Goal: Information Seeking & Learning: Learn about a topic

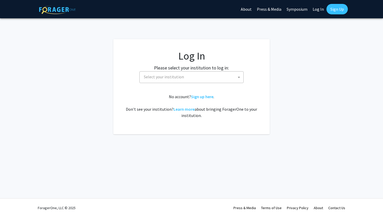
select select
click at [216, 76] on span "Select your institution" at bounding box center [193, 76] width 102 height 11
type input "u"
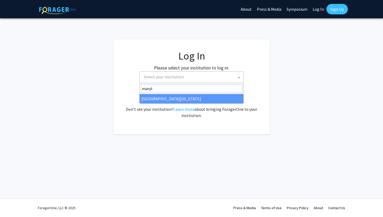
type input "maryla"
select select "31"
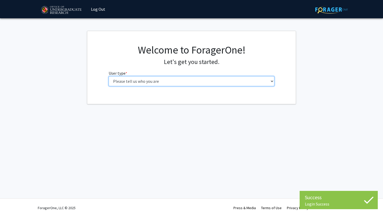
click at [198, 84] on select "Please tell us who you are Undergraduate Student Master's Student Doctoral Cand…" at bounding box center [192, 81] width 166 height 10
select select "1: undergrad"
click at [109, 76] on select "Please tell us who you are Undergraduate Student Master's Student Doctoral Cand…" at bounding box center [192, 81] width 166 height 10
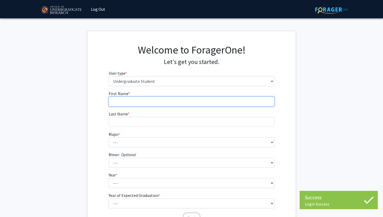
click at [206, 100] on input "First Name * required" at bounding box center [192, 101] width 166 height 10
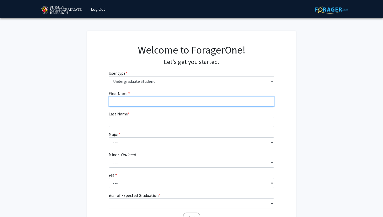
type input "Ellen"
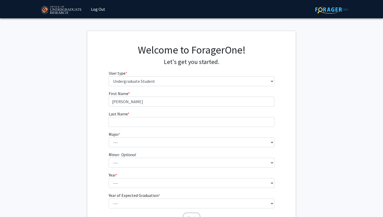
type input "Johns"
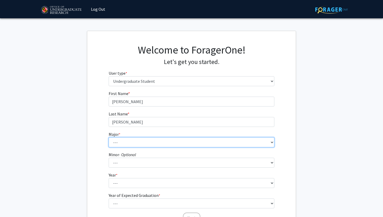
click at [153, 143] on select "--- Accounting Aerospace Engineering African American and Africana Studies Agri…" at bounding box center [192, 142] width 166 height 10
click at [109, 137] on select "--- Accounting Aerospace Engineering African American and Africana Studies Agri…" at bounding box center [192, 142] width 166 height 10
click at [134, 139] on select "--- Accounting Aerospace Engineering African American and Africana Studies Agri…" at bounding box center [192, 142] width 166 height 10
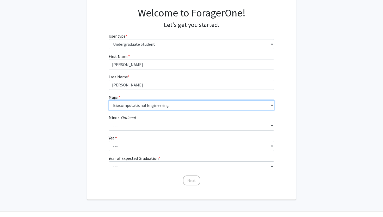
scroll to position [50, 0]
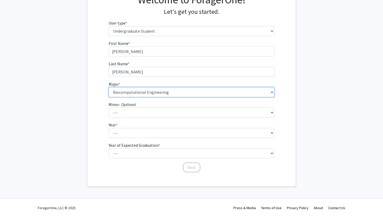
click at [135, 88] on select "--- Accounting Aerospace Engineering African American and Africana Studies Agri…" at bounding box center [192, 92] width 166 height 10
select select "14: 2315"
click at [109, 87] on select "--- Accounting Aerospace Engineering African American and Africana Studies Agri…" at bounding box center [192, 92] width 166 height 10
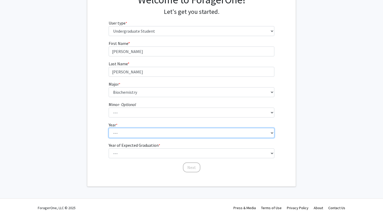
click at [129, 134] on select "--- First-year Sophomore Junior Senior Postbaccalaureate Certificate" at bounding box center [192, 133] width 166 height 10
click at [135, 135] on select "--- First-year Sophomore Junior Senior Postbaccalaureate Certificate" at bounding box center [192, 133] width 166 height 10
select select "1: first-year"
click at [109, 128] on select "--- First-year Sophomore Junior Senior Postbaccalaureate Certificate" at bounding box center [192, 133] width 166 height 10
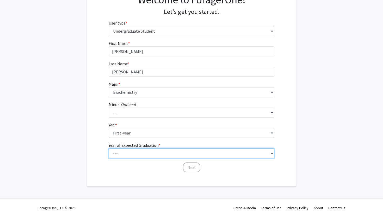
click at [135, 149] on select "--- 2025 2026 2027 2028 2029 2030 2031 2032 2033 2034" at bounding box center [192, 153] width 166 height 10
click at [109, 148] on select "--- 2025 2026 2027 2028 2029 2030 2031 2032 2033 2034" at bounding box center [192, 153] width 166 height 10
click at [135, 152] on select "--- 2025 2026 2027 2028 2029 2030 2031 2032 2033 2034" at bounding box center [192, 153] width 166 height 10
select select "5: 2029"
click at [109, 148] on select "--- 2025 2026 2027 2028 2029 2030 2031 2032 2033 2034" at bounding box center [192, 153] width 166 height 10
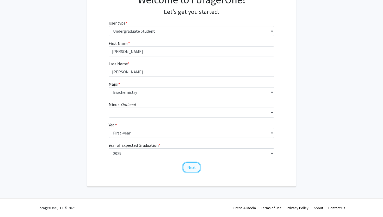
click at [191, 167] on button "Next" at bounding box center [191, 167] width 17 height 10
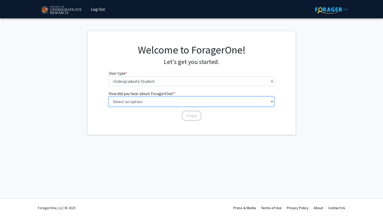
click at [179, 100] on select "Select an option Peer/student recommendation Faculty/staff recommendation Unive…" at bounding box center [192, 101] width 166 height 10
select select "3: university_website"
click at [109, 96] on select "Select an option Peer/student recommendation Faculty/staff recommendation Unive…" at bounding box center [192, 101] width 166 height 10
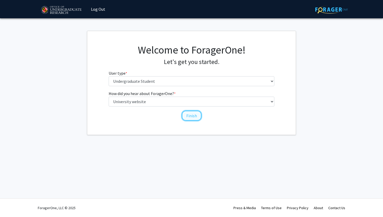
click at [190, 114] on button "Finish" at bounding box center [192, 115] width 20 height 10
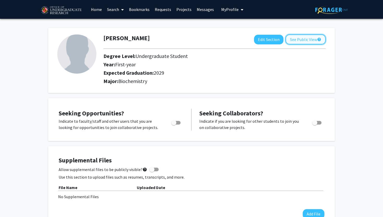
click at [302, 39] on button "See Public View help" at bounding box center [306, 39] width 40 height 10
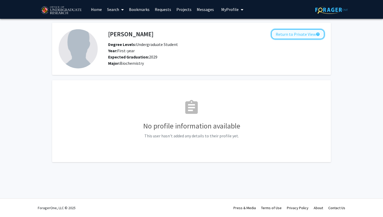
click at [302, 39] on button "Return to Private View help" at bounding box center [297, 34] width 53 height 10
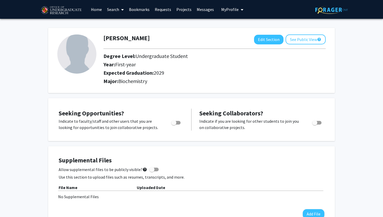
click at [167, 7] on link "Requests" at bounding box center [163, 9] width 22 height 18
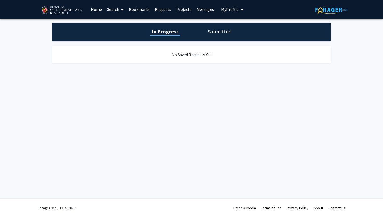
click at [184, 10] on link "Projects" at bounding box center [184, 9] width 20 height 18
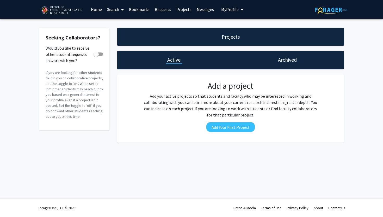
click at [201, 10] on link "Messages" at bounding box center [205, 9] width 22 height 18
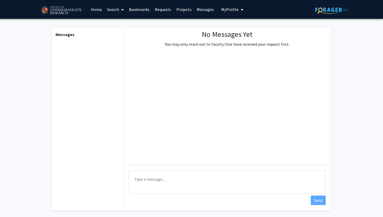
click at [227, 10] on span "My Profile" at bounding box center [229, 9] width 17 height 5
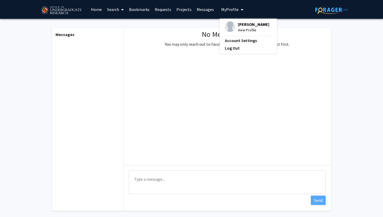
click at [111, 10] on link "Search" at bounding box center [116, 9] width 22 height 18
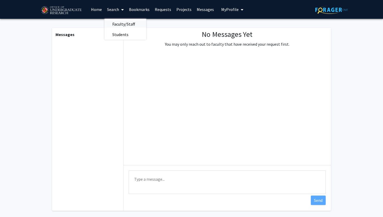
click at [124, 23] on span "Faculty/Staff" at bounding box center [124, 24] width 38 height 10
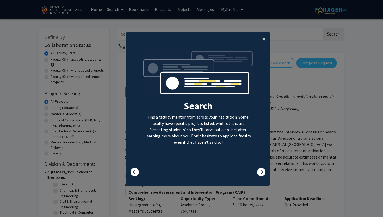
click at [265, 34] on button "×" at bounding box center [264, 39] width 12 height 15
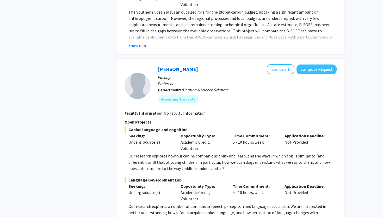
scroll to position [885, 0]
click at [214, 126] on span "Canine language and cognition" at bounding box center [231, 129] width 212 height 6
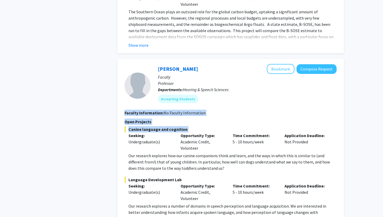
drag, startPoint x: 214, startPoint y: 120, endPoint x: 201, endPoint y: 105, distance: 19.5
click at [201, 105] on fg-search-faculty "Rochelle Newman Bookmark Compose Request Faculty Professor Departments: Hearing…" at bounding box center [231, 142] width 212 height 157
click at [201, 110] on span "No Faculty Information" at bounding box center [185, 112] width 42 height 5
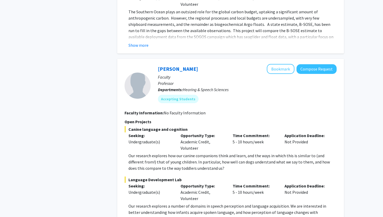
click at [201, 110] on span "No Faculty Information" at bounding box center [185, 112] width 42 height 5
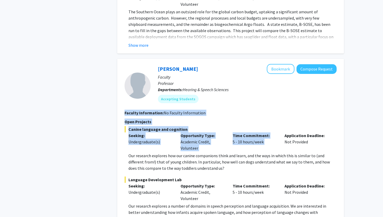
drag, startPoint x: 201, startPoint y: 105, endPoint x: 231, endPoint y: 138, distance: 44.4
click at [231, 138] on fg-search-faculty "Rochelle Newman Bookmark Compose Request Faculty Professor Departments: Hearing…" at bounding box center [231, 142] width 212 height 157
click at [234, 139] on div "Time Commitment: 5 - 10 hours/week" at bounding box center [255, 141] width 52 height 19
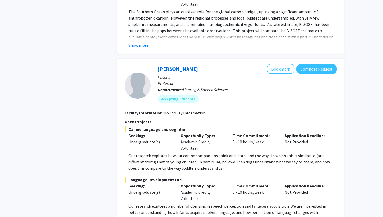
click at [275, 132] on p "Time Commitment:" at bounding box center [255, 135] width 44 height 6
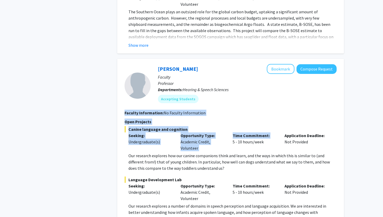
drag, startPoint x: 275, startPoint y: 131, endPoint x: 260, endPoint y: 105, distance: 30.4
click at [260, 105] on fg-search-faculty "Rochelle Newman Bookmark Compose Request Faculty Professor Departments: Hearing…" at bounding box center [231, 142] width 212 height 157
click at [260, 109] on section "Faculty Information: No Faculty Information" at bounding box center [231, 112] width 212 height 6
drag, startPoint x: 260, startPoint y: 105, endPoint x: 312, endPoint y: 138, distance: 61.4
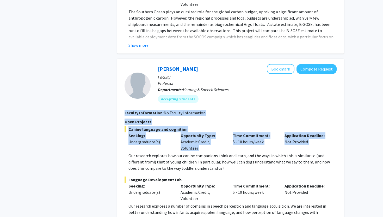
click at [312, 138] on fg-search-faculty "Rochelle Newman Bookmark Compose Request Faculty Professor Departments: Hearing…" at bounding box center [231, 142] width 212 height 157
click at [311, 137] on div "Application Deadline: Not Provided" at bounding box center [307, 141] width 52 height 19
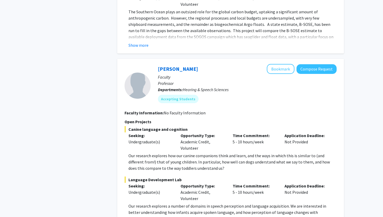
click at [304, 156] on p "Our research explores how our canine companions think and learn, and the ways i…" at bounding box center [232, 161] width 208 height 19
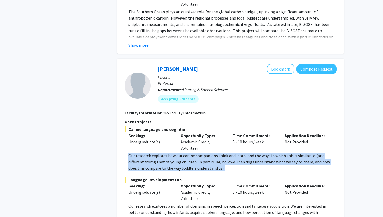
click at [304, 156] on p "Our research explores how our canine companions think and learn, and the ways i…" at bounding box center [232, 161] width 208 height 19
click at [303, 156] on p "Our research explores how our canine companions think and learn, and the ways i…" at bounding box center [232, 161] width 208 height 19
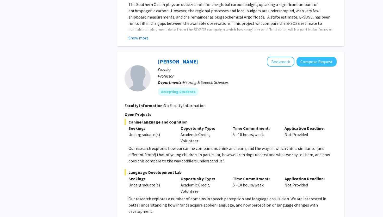
scroll to position [887, 0]
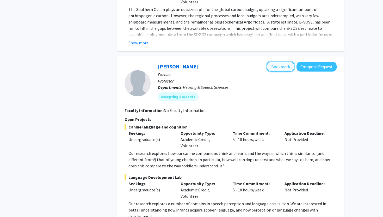
click at [280, 62] on button "Bookmark" at bounding box center [281, 67] width 28 height 10
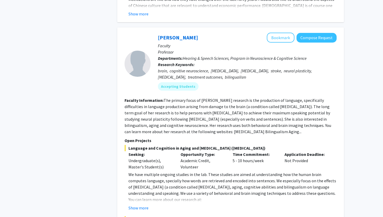
scroll to position [1845, 0]
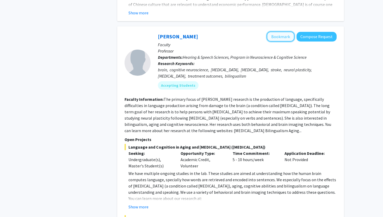
click at [282, 32] on button "Bookmark" at bounding box center [281, 37] width 28 height 10
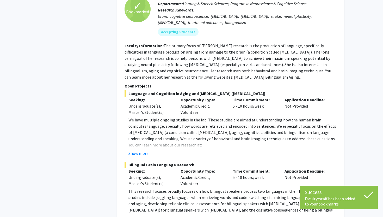
scroll to position [1900, 0]
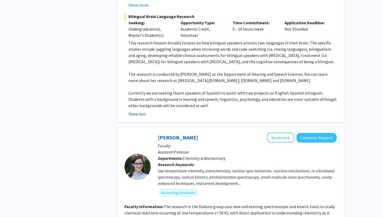
scroll to position [2048, 0]
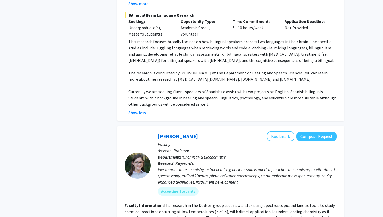
click at [174, 88] on p "Currently we are seeking fluent speakers of Spanish to assist with two projects…" at bounding box center [232, 97] width 208 height 19
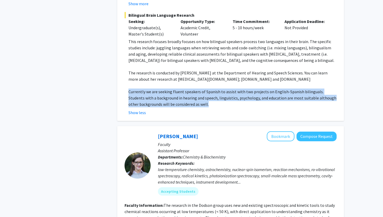
click at [174, 88] on p "Currently we are seeking fluent speakers of Spanish to assist with two projects…" at bounding box center [232, 97] width 208 height 19
click at [172, 88] on p "Currently we are seeking fluent speakers of Spanish to assist with two projects…" at bounding box center [232, 97] width 208 height 19
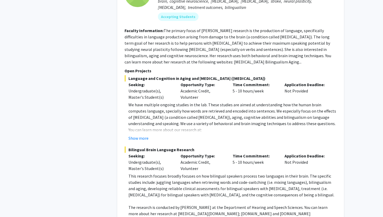
scroll to position [1912, 0]
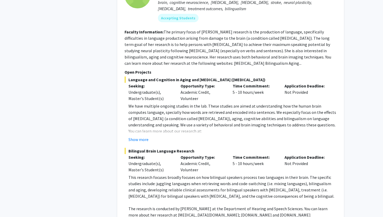
click at [172, 89] on div "Undergraduate(s), Master's Student(s)" at bounding box center [150, 95] width 44 height 13
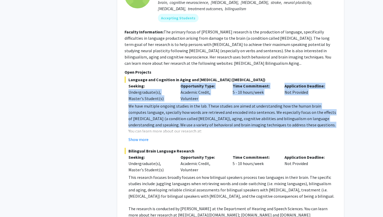
drag, startPoint x: 172, startPoint y: 68, endPoint x: 185, endPoint y: 91, distance: 26.0
click at [185, 91] on div "Language and Cognition in Aging and Brain Damage (aphasia) Seeking: Undergradua…" at bounding box center [231, 109] width 212 height 66
click at [185, 103] on p "We have multiple ongoing studies in the lab. These studies are aimed at underst…" at bounding box center [232, 115] width 208 height 25
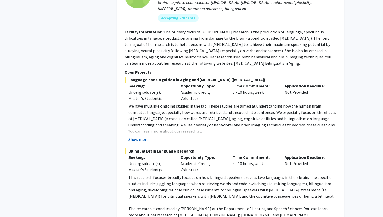
click at [143, 136] on button "Show more" at bounding box center [138, 139] width 20 height 6
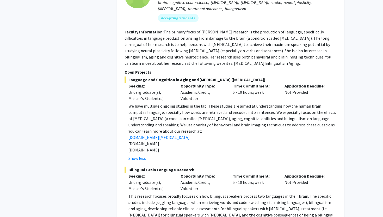
click at [162, 128] on p "You can learn more about our research at:" at bounding box center [232, 131] width 208 height 6
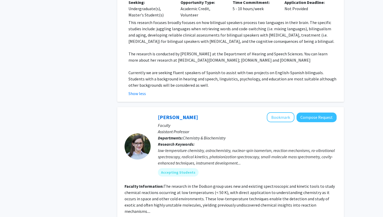
scroll to position [2086, 0]
click at [291, 112] on button "Bookmark" at bounding box center [281, 117] width 28 height 10
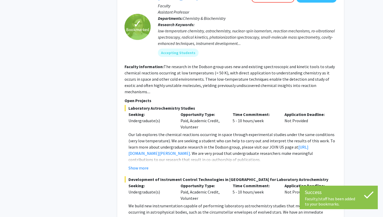
scroll to position [2206, 0]
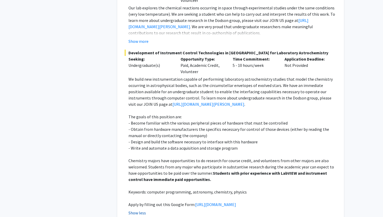
scroll to position [2334, 0]
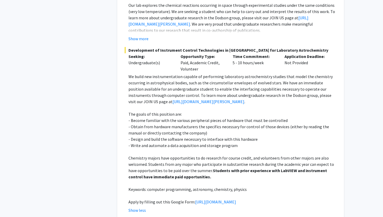
click at [170, 136] on p "- Design and build the software necessary to interface with this hardware" at bounding box center [232, 139] width 208 height 6
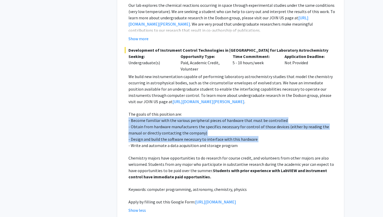
drag, startPoint x: 170, startPoint y: 101, endPoint x: 158, endPoint y: 83, distance: 21.4
click at [158, 83] on div "We build new instrumentation capable of performing laboratory astrochemistry st…" at bounding box center [232, 138] width 208 height 131
click at [158, 117] on p "- Become familiar with the various peripheral pieces of hardware that must be c…" at bounding box center [232, 120] width 208 height 6
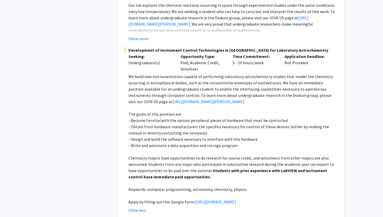
click at [158, 117] on p "- Become familiar with the various peripheral pieces of hardware that must be c…" at bounding box center [232, 120] width 208 height 6
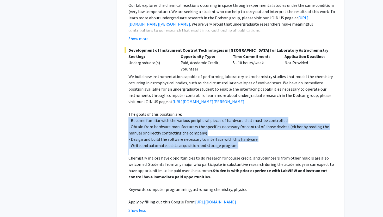
drag, startPoint x: 158, startPoint y: 83, endPoint x: 177, endPoint y: 109, distance: 32.1
click at [177, 109] on div "We build new instrumentation capable of performing laboratory astrochemistry st…" at bounding box center [232, 138] width 208 height 131
click at [177, 142] on p "- Write and automate a data acquisition and storage program" at bounding box center [232, 145] width 208 height 6
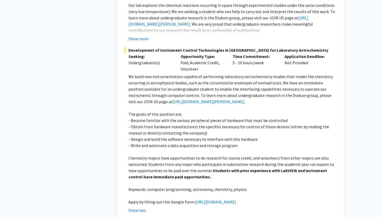
click at [176, 155] on p "Chemistry majors have opportunities to do research for course credit, and volun…" at bounding box center [232, 167] width 208 height 25
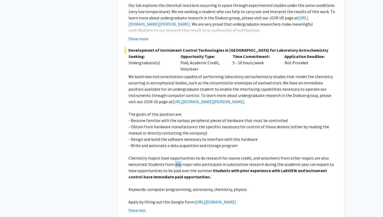
click at [176, 155] on p "Chemistry majors have opportunities to do research for course credit, and volun…" at bounding box center [232, 167] width 208 height 25
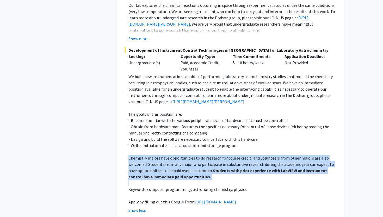
click at [176, 155] on p "Chemistry majors have opportunities to do research for course credit, and volun…" at bounding box center [232, 167] width 208 height 25
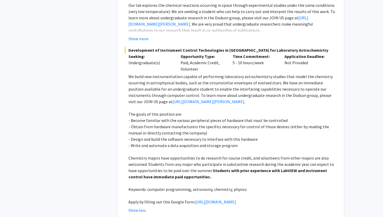
click at [176, 155] on p "Chemistry majors have opportunities to do research for course credit, and volun…" at bounding box center [232, 167] width 208 height 25
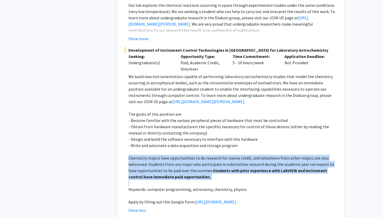
click at [176, 155] on p "Chemistry majors have opportunities to do research for course credit, and volun…" at bounding box center [232, 167] width 208 height 25
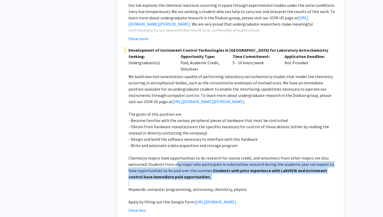
click at [176, 155] on p "Chemistry majors have opportunities to do research for course credit, and volun…" at bounding box center [232, 167] width 208 height 25
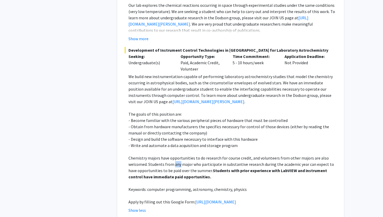
click at [176, 155] on p "Chemistry majors have opportunities to do research for course credit, and volun…" at bounding box center [232, 167] width 208 height 25
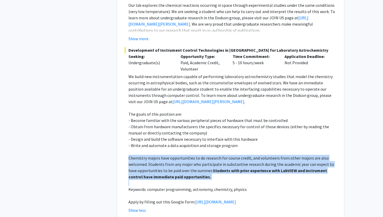
click at [176, 155] on p "Chemistry majors have opportunities to do research for course credit, and volun…" at bounding box center [232, 167] width 208 height 25
click at [177, 155] on p "Chemistry majors have opportunities to do research for course credit, and volun…" at bounding box center [232, 167] width 208 height 25
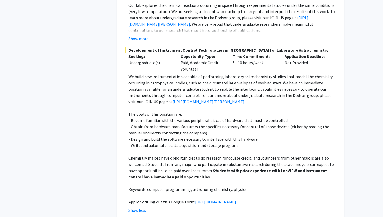
click at [177, 155] on p "Chemistry majors have opportunities to do research for course credit, and volun…" at bounding box center [232, 167] width 208 height 25
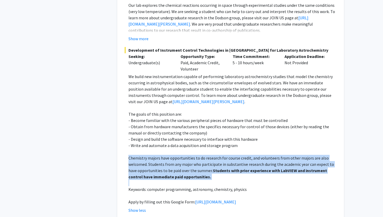
click at [177, 155] on p "Chemistry majors have opportunities to do research for course credit, and volun…" at bounding box center [232, 167] width 208 height 25
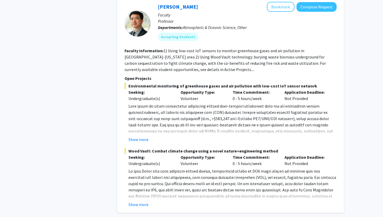
scroll to position [2589, 0]
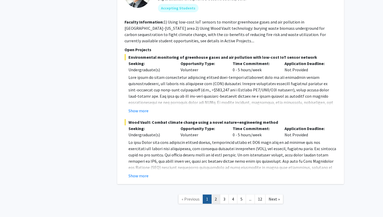
click at [216, 194] on link "2" at bounding box center [215, 198] width 9 height 9
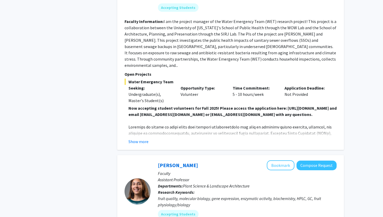
scroll to position [506, 0]
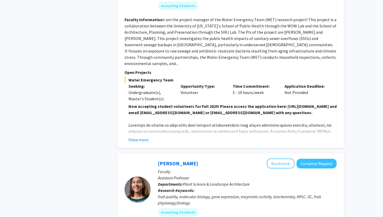
click at [197, 40] on fg-read-more "I am the project manager of the Water Emergency Team (WET) research project! Th…" at bounding box center [231, 41] width 212 height 49
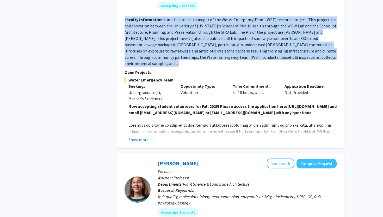
click at [197, 40] on fg-read-more "I am the project manager of the Water Emergency Team (WET) research project! Th…" at bounding box center [231, 41] width 212 height 49
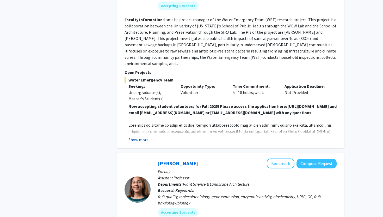
click at [139, 136] on button "Show more" at bounding box center [138, 139] width 20 height 6
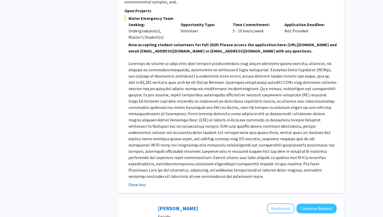
scroll to position [569, 0]
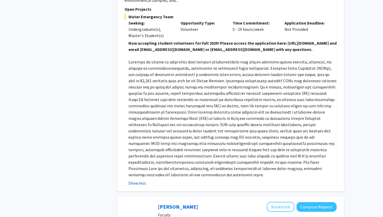
click at [139, 132] on p at bounding box center [232, 118] width 208 height 119
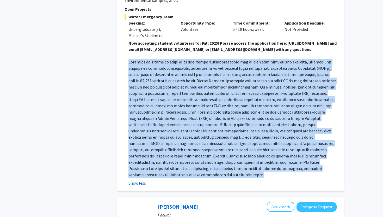
click at [139, 132] on p at bounding box center [232, 118] width 208 height 119
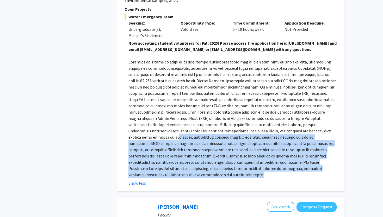
click at [138, 130] on p at bounding box center [232, 118] width 208 height 119
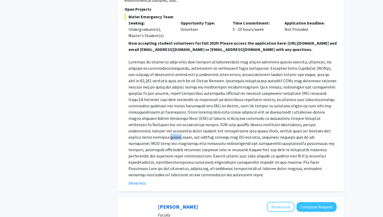
click at [138, 130] on p at bounding box center [232, 118] width 208 height 119
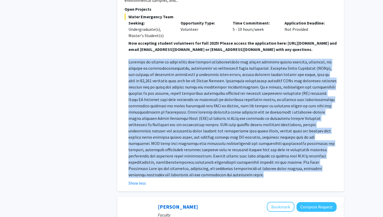
click at [138, 130] on p at bounding box center [232, 118] width 208 height 119
click at [137, 130] on p at bounding box center [232, 118] width 208 height 119
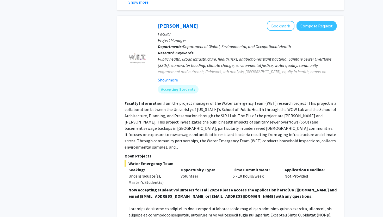
scroll to position [421, 0]
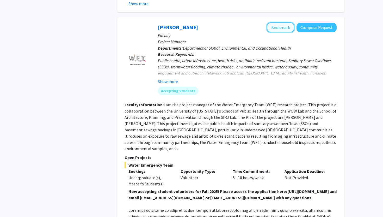
click at [280, 22] on button "Bookmark" at bounding box center [281, 27] width 28 height 10
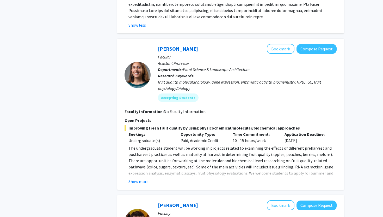
scroll to position [727, 0]
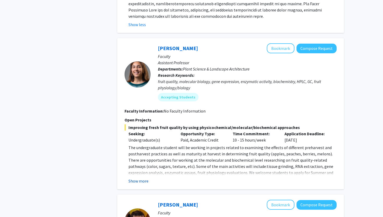
click at [139, 177] on button "Show more" at bounding box center [138, 180] width 20 height 6
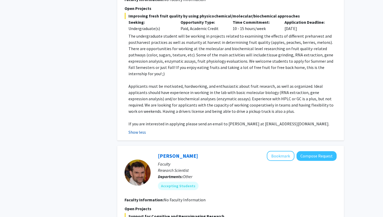
scroll to position [832, 0]
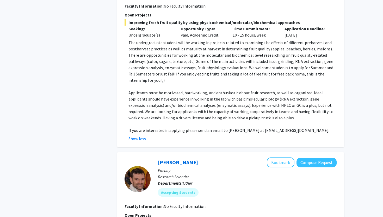
click at [179, 64] on p "The undergraduate student will be working in projects related to examining the …" at bounding box center [232, 61] width 208 height 44
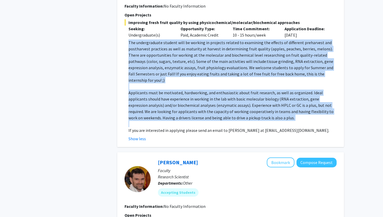
drag, startPoint x: 179, startPoint y: 64, endPoint x: 192, endPoint y: 110, distance: 47.2
click at [192, 110] on div "The undergraduate student will be working in projects related to examining the …" at bounding box center [232, 86] width 208 height 94
click at [192, 121] on p at bounding box center [232, 124] width 208 height 6
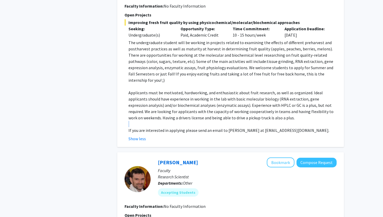
click at [192, 121] on p at bounding box center [232, 124] width 208 height 6
drag, startPoint x: 192, startPoint y: 112, endPoint x: 190, endPoint y: 103, distance: 9.4
click at [190, 103] on div "The undergraduate student will be working in projects related to examining the …" at bounding box center [232, 86] width 208 height 94
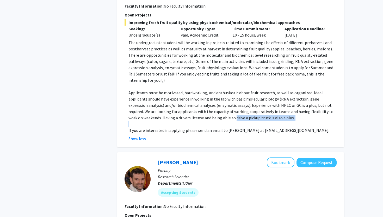
click at [190, 102] on span "Applicants must be motivated, hardworking, and enthusiastic about fruit researc…" at bounding box center [230, 105] width 205 height 30
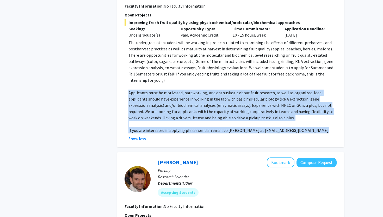
drag, startPoint x: 190, startPoint y: 102, endPoint x: 195, endPoint y: 118, distance: 16.6
click at [195, 118] on div "The undergraduate student will be working in projects related to examining the …" at bounding box center [232, 86] width 208 height 94
click at [195, 127] on span "If you are interested in applying please send an email to Dr. Macarena Farcuh a…" at bounding box center [228, 129] width 201 height 5
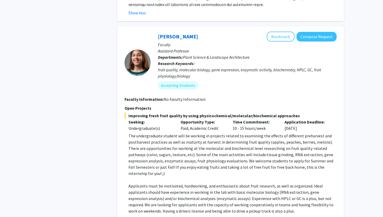
scroll to position [738, 0]
click at [283, 32] on button "Bookmark" at bounding box center [281, 37] width 28 height 10
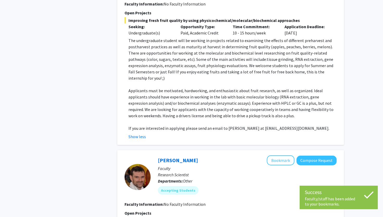
scroll to position [845, 0]
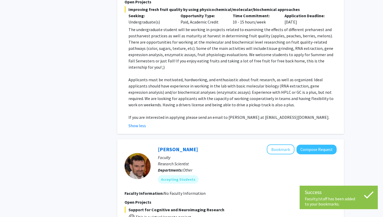
click at [274, 114] on span "If you are interested in applying please send an email to Dr. Macarena Farcuh a…" at bounding box center [228, 116] width 201 height 5
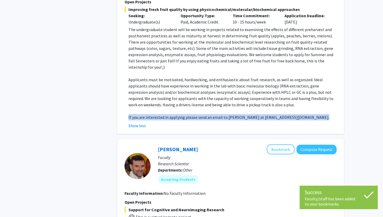
drag, startPoint x: 274, startPoint y: 105, endPoint x: 281, endPoint y: 107, distance: 7.1
click at [281, 114] on p "If you are interested in applying please send an email to Dr. Macarena Farcuh a…" at bounding box center [232, 117] width 208 height 6
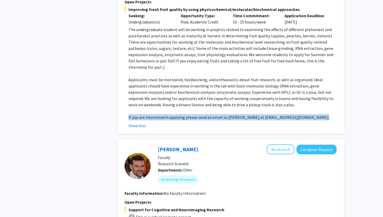
click at [281, 114] on p "If you are interested in applying please send an email to Dr. Macarena Farcuh a…" at bounding box center [232, 117] width 208 height 6
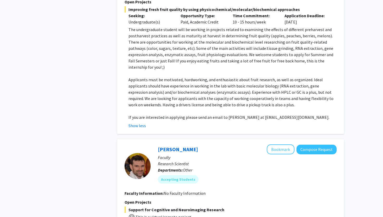
click at [275, 114] on p "If you are interested in applying please send an email to Dr. Macarena Farcuh a…" at bounding box center [232, 117] width 208 height 6
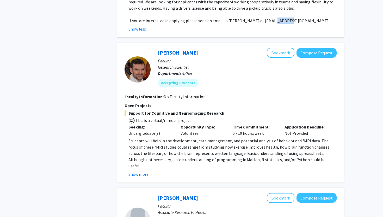
scroll to position [941, 0]
copy span "mfarcuh"
click at [260, 149] on span "Students will help in the development, data management, and potential analysis …" at bounding box center [228, 153] width 201 height 30
click at [140, 171] on button "Show more" at bounding box center [138, 174] width 20 height 6
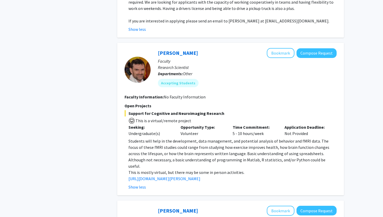
click at [144, 147] on span "Students will help in the development, data management, and potential analysis …" at bounding box center [228, 153] width 201 height 30
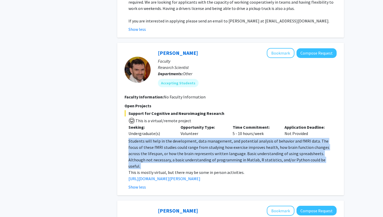
click at [144, 147] on span "Students will help in the development, data management, and potential analysis …" at bounding box center [228, 153] width 201 height 30
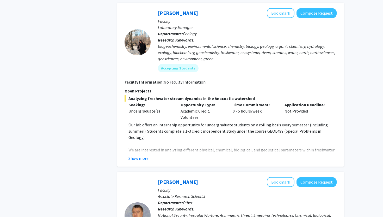
scroll to position [1327, 0]
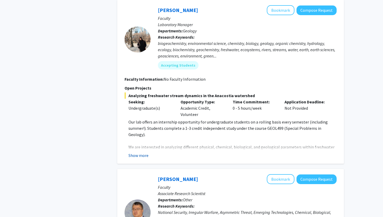
click at [144, 152] on button "Show more" at bounding box center [138, 155] width 20 height 6
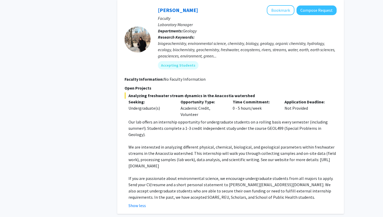
click at [145, 144] on p "We are interested in analyzing different physical, chemical, biological, and ge…" at bounding box center [232, 156] width 208 height 25
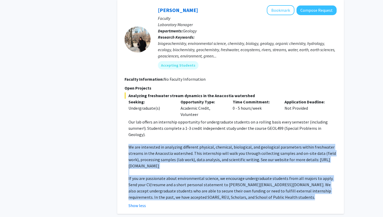
drag, startPoint x: 145, startPoint y: 137, endPoint x: 167, endPoint y: 169, distance: 38.7
click at [167, 169] on div "Our lab offers an internship opportunity for undergraduate students on a rollin…" at bounding box center [232, 159] width 208 height 81
click at [166, 175] on p "If you are passionate about environmental science, we encourage undergraduate s…" at bounding box center [232, 187] width 208 height 25
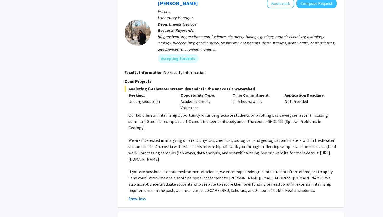
scroll to position [1335, 0]
click at [178, 168] on p "If you are passionate about environmental science, we encourage undergraduate s…" at bounding box center [232, 180] width 208 height 25
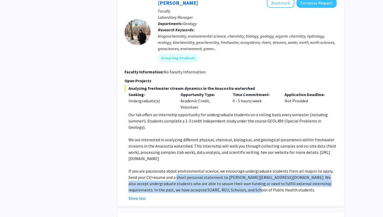
drag, startPoint x: 178, startPoint y: 154, endPoint x: 230, endPoint y: 163, distance: 53.5
click at [231, 168] on p "If you are passionate about environmental science, we encourage undergraduate s…" at bounding box center [232, 180] width 208 height 25
click at [230, 168] on p "If you are passionate about environmental science, we encourage undergraduate s…" at bounding box center [232, 180] width 208 height 25
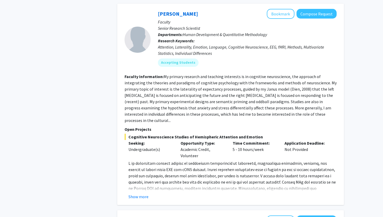
scroll to position [1773, 0]
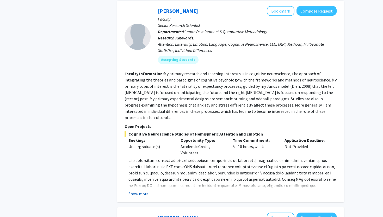
click at [138, 190] on button "Show more" at bounding box center [138, 193] width 20 height 6
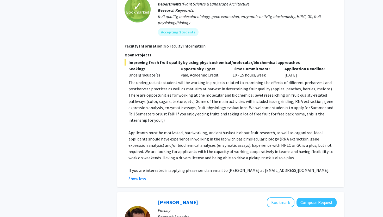
scroll to position [791, 0]
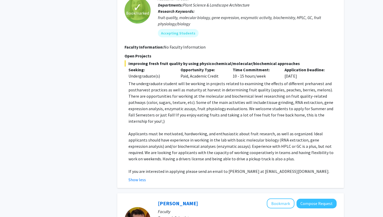
click at [226, 148] on span "Applicants must be motivated, hardworking, and enthusiastic about fruit researc…" at bounding box center [230, 146] width 205 height 30
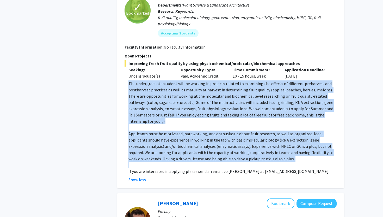
drag, startPoint x: 226, startPoint y: 148, endPoint x: 217, endPoint y: 96, distance: 52.4
click at [217, 96] on div "The undergraduate student will be working in projects related to examining the …" at bounding box center [232, 127] width 208 height 94
click at [217, 96] on span "The undergraduate student will be working in projects related to examining the …" at bounding box center [230, 102] width 205 height 43
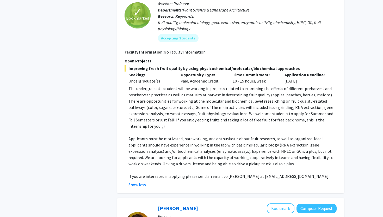
scroll to position [781, 0]
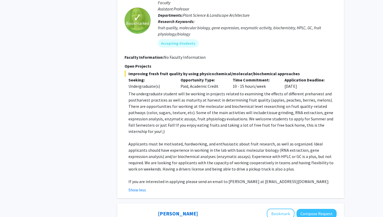
click at [289, 179] on span "If you are interested in applying please send an email to Dr. Macarena Farcuh a…" at bounding box center [228, 181] width 201 height 5
click at [296, 179] on span "If you are interested in applying please send an email to Dr. Macarena Farcuh a…" at bounding box center [228, 181] width 201 height 5
drag, startPoint x: 296, startPoint y: 169, endPoint x: 267, endPoint y: 170, distance: 28.9
click at [267, 179] on span "If you are interested in applying please send an email to Dr. Macarena Farcuh a…" at bounding box center [228, 181] width 201 height 5
copy span "mfarcuh@umd.edu"
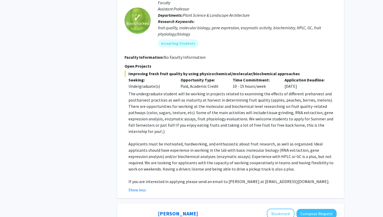
click at [268, 172] on p at bounding box center [232, 175] width 208 height 6
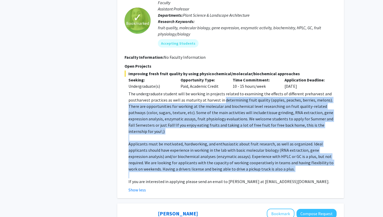
drag, startPoint x: 268, startPoint y: 162, endPoint x: 238, endPoint y: 96, distance: 72.8
click at [238, 96] on div "The undergraduate student will be working in projects related to examining the …" at bounding box center [232, 137] width 208 height 94
click at [238, 96] on span "The undergraduate student will be working in projects related to examining the …" at bounding box center [230, 112] width 205 height 43
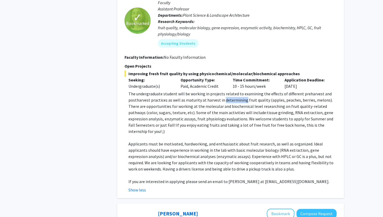
click at [238, 96] on span "The undergraduate student will be working in projects related to examining the …" at bounding box center [230, 112] width 205 height 43
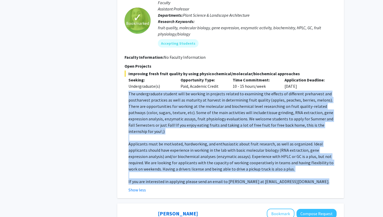
drag, startPoint x: 238, startPoint y: 96, endPoint x: 267, endPoint y: 167, distance: 77.1
click at [267, 167] on div "The undergraduate student will be working in projects related to examining the …" at bounding box center [232, 137] width 208 height 94
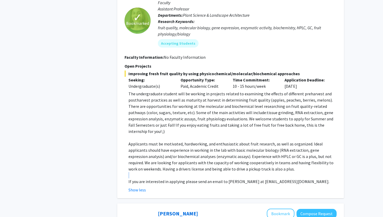
drag, startPoint x: 267, startPoint y: 166, endPoint x: 266, endPoint y: 164, distance: 2.7
click at [266, 172] on p at bounding box center [232, 175] width 208 height 6
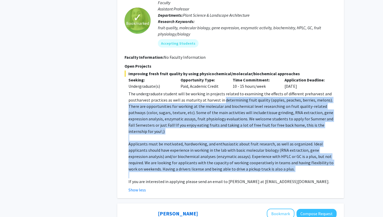
drag, startPoint x: 266, startPoint y: 164, endPoint x: 241, endPoint y: 93, distance: 75.5
click at [241, 93] on div "The undergraduate student will be working in projects related to examining the …" at bounding box center [232, 137] width 208 height 94
click at [241, 93] on span "The undergraduate student will be working in projects related to examining the …" at bounding box center [230, 112] width 205 height 43
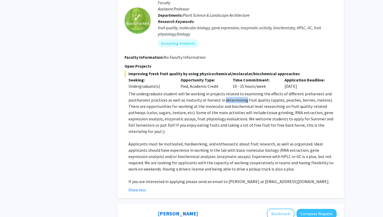
click at [241, 93] on span "The undergraduate student will be working in projects related to examining the …" at bounding box center [230, 112] width 205 height 43
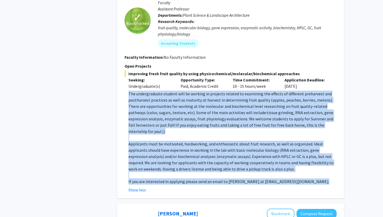
drag, startPoint x: 241, startPoint y: 93, endPoint x: 287, endPoint y: 169, distance: 88.9
click at [287, 169] on div "The undergraduate student will be working in projects related to examining the …" at bounding box center [232, 137] width 208 height 94
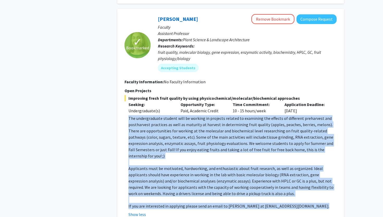
scroll to position [757, 0]
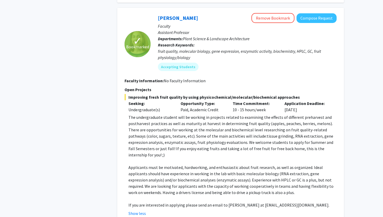
click at [272, 196] on fg-read-more "The undergraduate student will be working in projects related to examining the …" at bounding box center [231, 165] width 212 height 102
click at [272, 202] on span "If you are interested in applying please send an email to Dr. Macarena Farcuh a…" at bounding box center [228, 204] width 201 height 5
drag, startPoint x: 272, startPoint y: 192, endPoint x: 296, endPoint y: 193, distance: 24.0
click at [296, 202] on span "If you are interested in applying please send an email to Dr. Macarena Farcuh a…" at bounding box center [228, 204] width 201 height 5
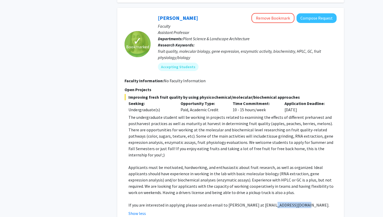
copy span "mfarcuh@umd.edu"
click at [198, 164] on span "Applicants must be motivated, hardworking, and enthusiastic about fruit researc…" at bounding box center [230, 179] width 205 height 30
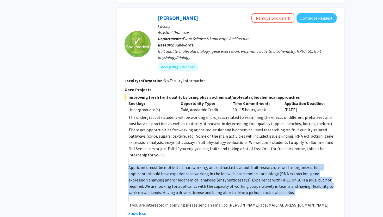
drag, startPoint x: 198, startPoint y: 159, endPoint x: 189, endPoint y: 146, distance: 15.5
click at [189, 146] on div "The undergraduate student will be working in projects related to examining the …" at bounding box center [232, 161] width 208 height 94
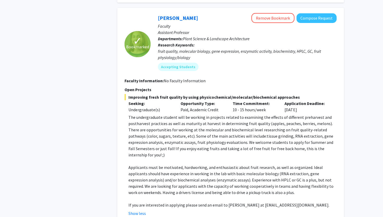
click at [174, 94] on span "Improving fresh fruit quality by using physicochemical/molecular/biochemical ap…" at bounding box center [231, 97] width 212 height 6
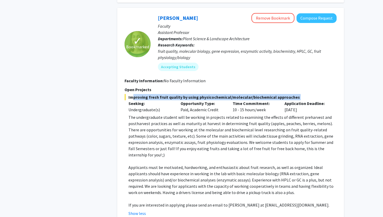
click at [174, 94] on span "Improving fresh fruit quality by using physicochemical/molecular/biochemical ap…" at bounding box center [231, 97] width 212 height 6
copy span "Improving fresh fruit quality by using physicochemical/molecular/biochemical ap…"
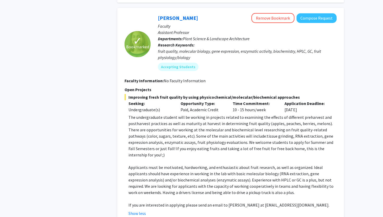
click at [198, 71] on fg-search-faculty "✓ Bookmarked Macarena Farcuh Yuri Remove Bookmark Compose Request Faculty Assis…" at bounding box center [231, 114] width 212 height 203
click at [201, 114] on span "The undergraduate student will be working in projects related to examining the …" at bounding box center [230, 135] width 205 height 43
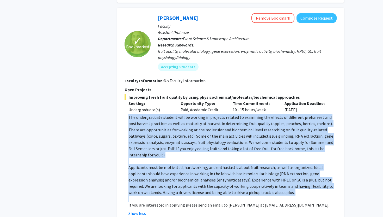
drag, startPoint x: 201, startPoint y: 109, endPoint x: 249, endPoint y: 169, distance: 76.8
click at [249, 169] on div "The undergraduate student will be working in projects related to examining the …" at bounding box center [232, 161] width 208 height 94
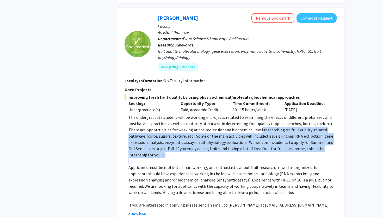
click at [247, 124] on span "The undergraduate student will be working in projects related to examining the …" at bounding box center [230, 135] width 205 height 43
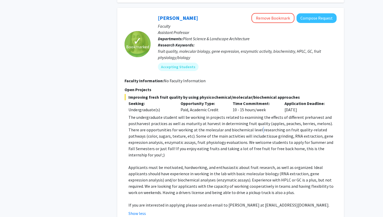
click at [247, 124] on span "The undergraduate student will be working in projects related to examining the …" at bounding box center [230, 135] width 205 height 43
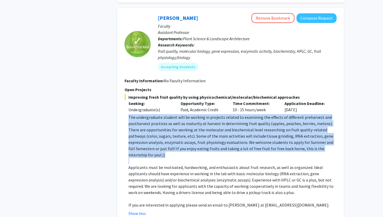
click at [247, 124] on span "The undergraduate student will be working in projects related to examining the …" at bounding box center [230, 135] width 205 height 43
click at [247, 123] on span "The undergraduate student will be working in projects related to examining the …" at bounding box center [230, 135] width 205 height 43
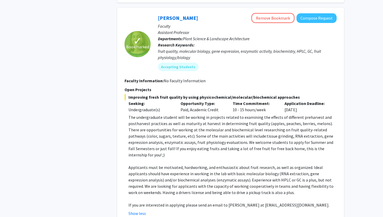
click at [230, 169] on span "Applicants must be motivated, hardworking, and enthusiastic about fruit researc…" at bounding box center [230, 179] width 205 height 30
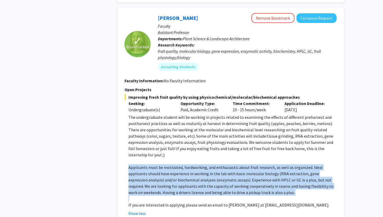
click at [230, 169] on span "Applicants must be motivated, hardworking, and enthusiastic about fruit researc…" at bounding box center [230, 179] width 205 height 30
click at [242, 164] on span "Applicants must be motivated, hardworking, and enthusiastic about fruit researc…" at bounding box center [230, 179] width 205 height 30
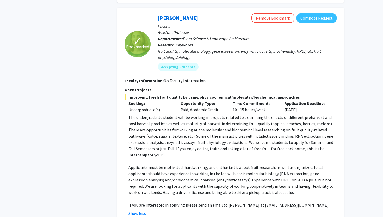
click at [214, 164] on p "Applicants must be motivated, hardworking, and enthusiastic about fruit researc…" at bounding box center [232, 179] width 208 height 31
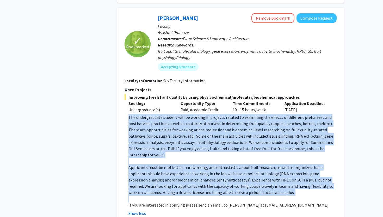
drag, startPoint x: 214, startPoint y: 157, endPoint x: 202, endPoint y: 138, distance: 23.1
click at [202, 138] on div "The undergraduate student will be working in projects related to examining the …" at bounding box center [232, 161] width 208 height 94
click at [202, 138] on span "The undergraduate student will be working in projects related to examining the …" at bounding box center [230, 135] width 205 height 43
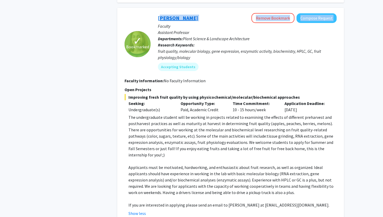
drag, startPoint x: 212, startPoint y: 13, endPoint x: 159, endPoint y: 10, distance: 53.2
click at [159, 13] on div "Macarena Farcuh Yuri Remove Bookmark Compose Request" at bounding box center [247, 18] width 179 height 10
copy div "Macarena Farcuh Yuri Remove Bookmark Compose Request"
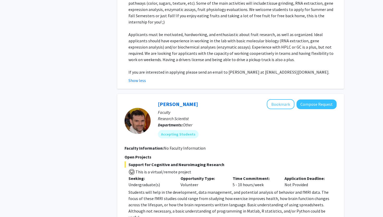
scroll to position [889, 0]
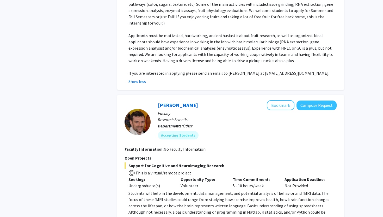
click at [209, 48] on span "Applicants must be motivated, hardworking, and enthusiastic about fruit researc…" at bounding box center [230, 48] width 205 height 30
click at [180, 34] on span "Applicants must be motivated, hardworking, and enthusiastic about fruit researc…" at bounding box center [230, 48] width 205 height 30
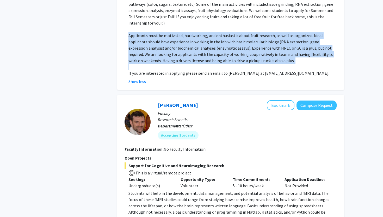
drag, startPoint x: 180, startPoint y: 34, endPoint x: 209, endPoint y: 25, distance: 30.5
click at [184, 34] on span "Applicants must be motivated, hardworking, and enthusiastic about fruit researc…" at bounding box center [230, 48] width 205 height 30
click at [206, 32] on p "Applicants must be motivated, hardworking, and enthusiastic about fruit researc…" at bounding box center [232, 47] width 208 height 31
click at [206, 33] on span "Applicants must be motivated, hardworking, and enthusiastic about fruit researc…" at bounding box center [230, 48] width 205 height 30
